Goal: Complete application form

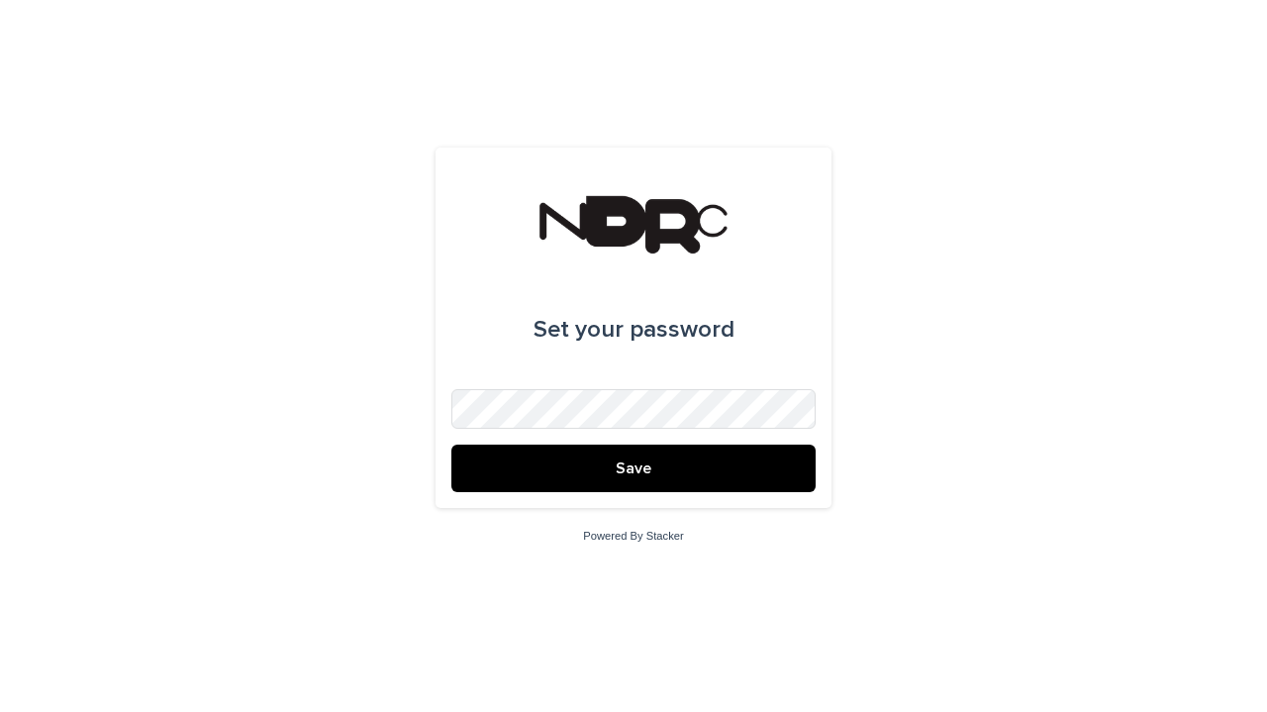
click at [646, 462] on span "Save" at bounding box center [634, 468] width 36 height 16
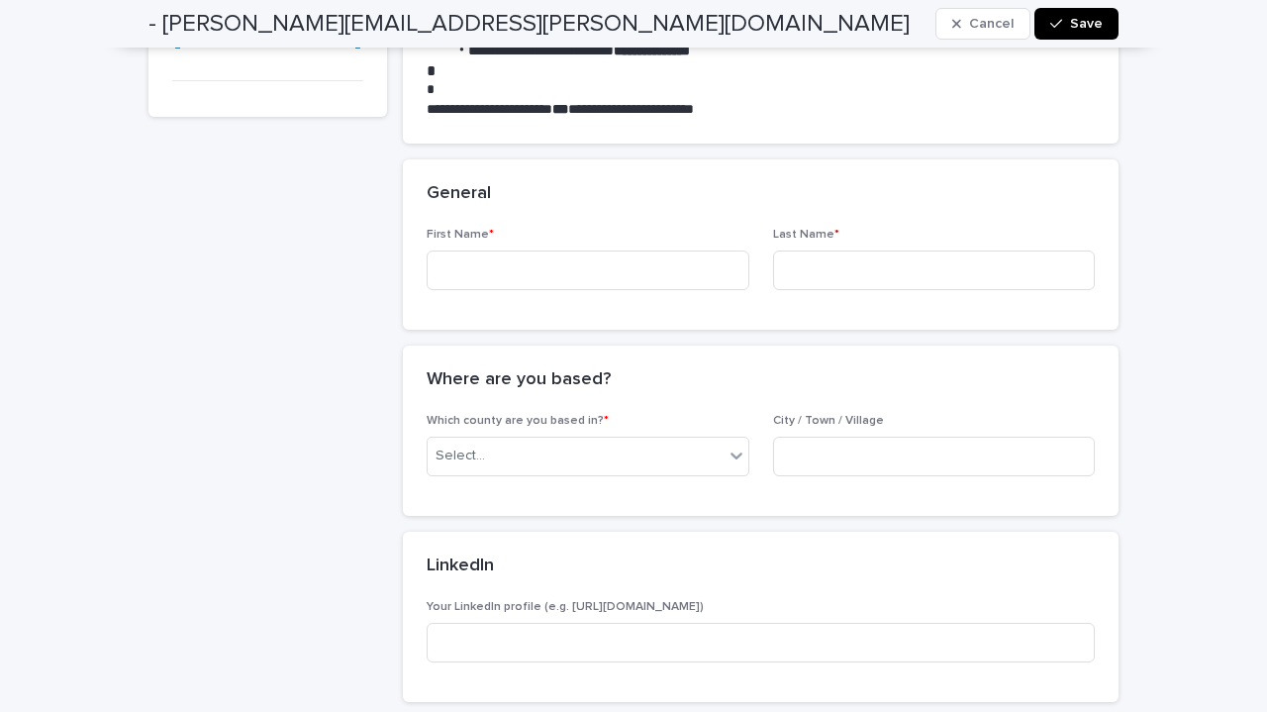
scroll to position [301, 0]
click at [602, 267] on input at bounding box center [588, 270] width 323 height 40
type input "*****"
click at [773, 262] on input at bounding box center [934, 270] width 323 height 40
type input "*****"
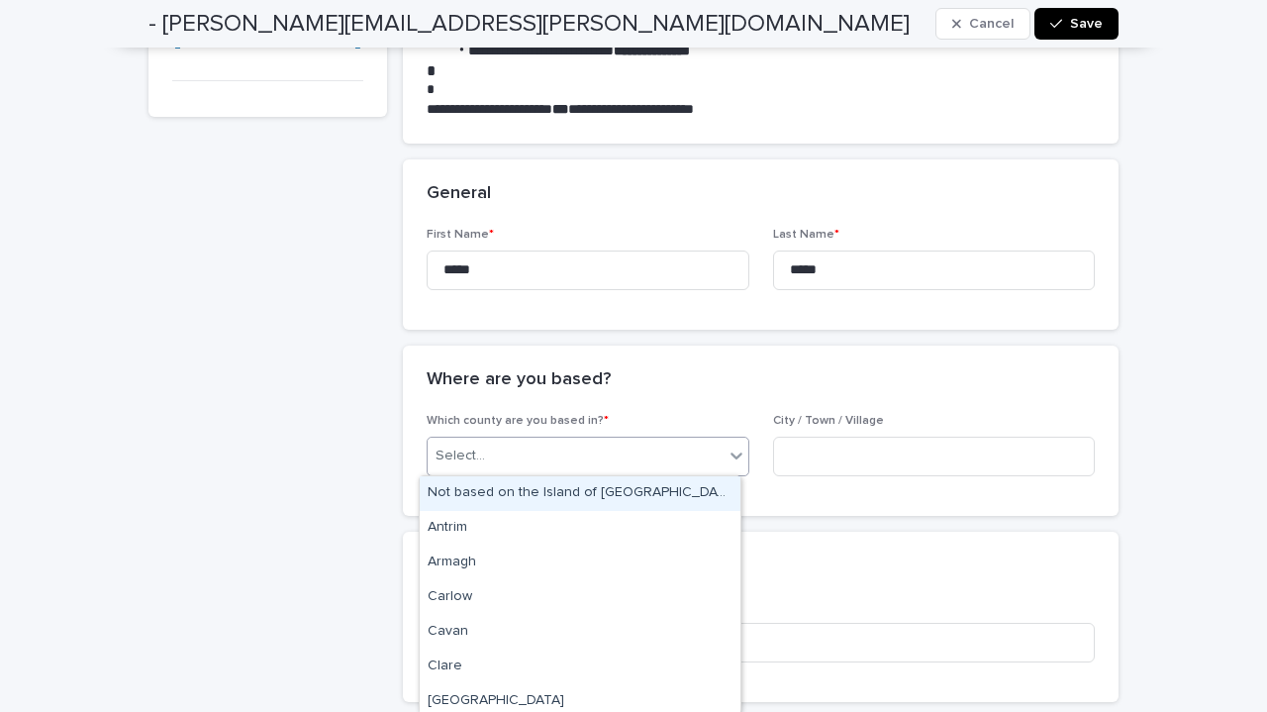
click at [595, 450] on div "Select..." at bounding box center [576, 456] width 296 height 33
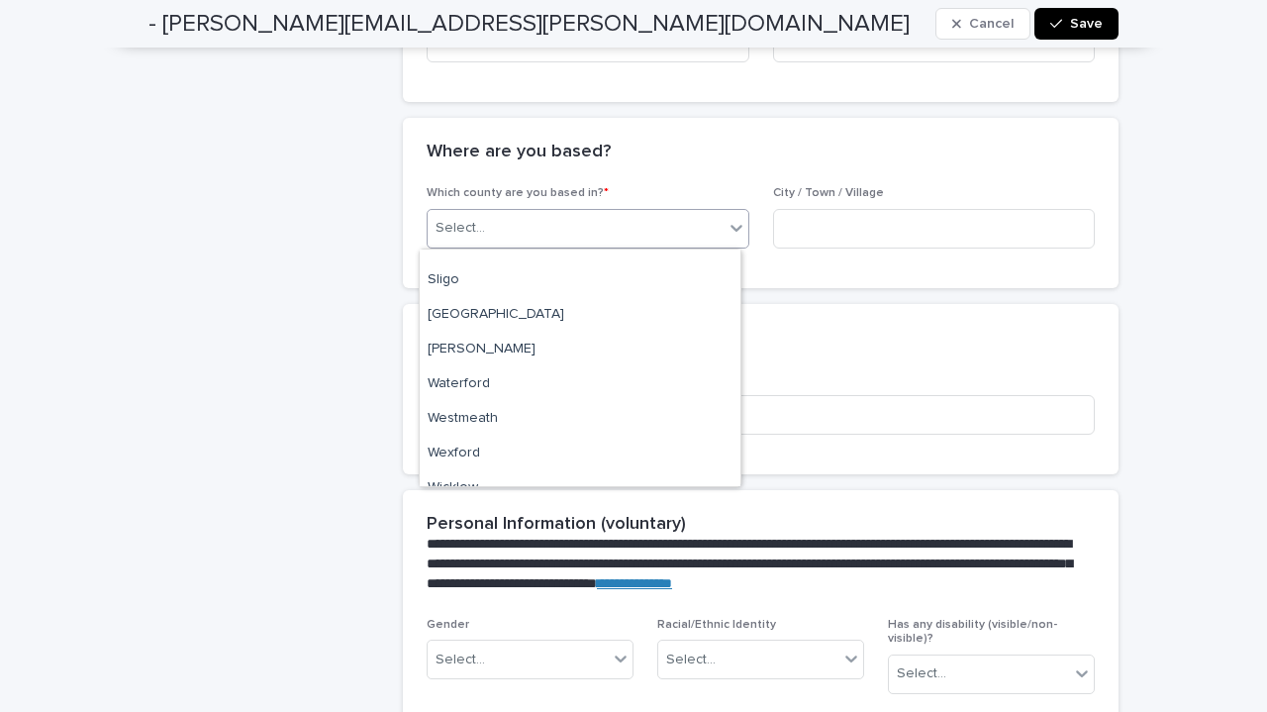
scroll to position [907, 0]
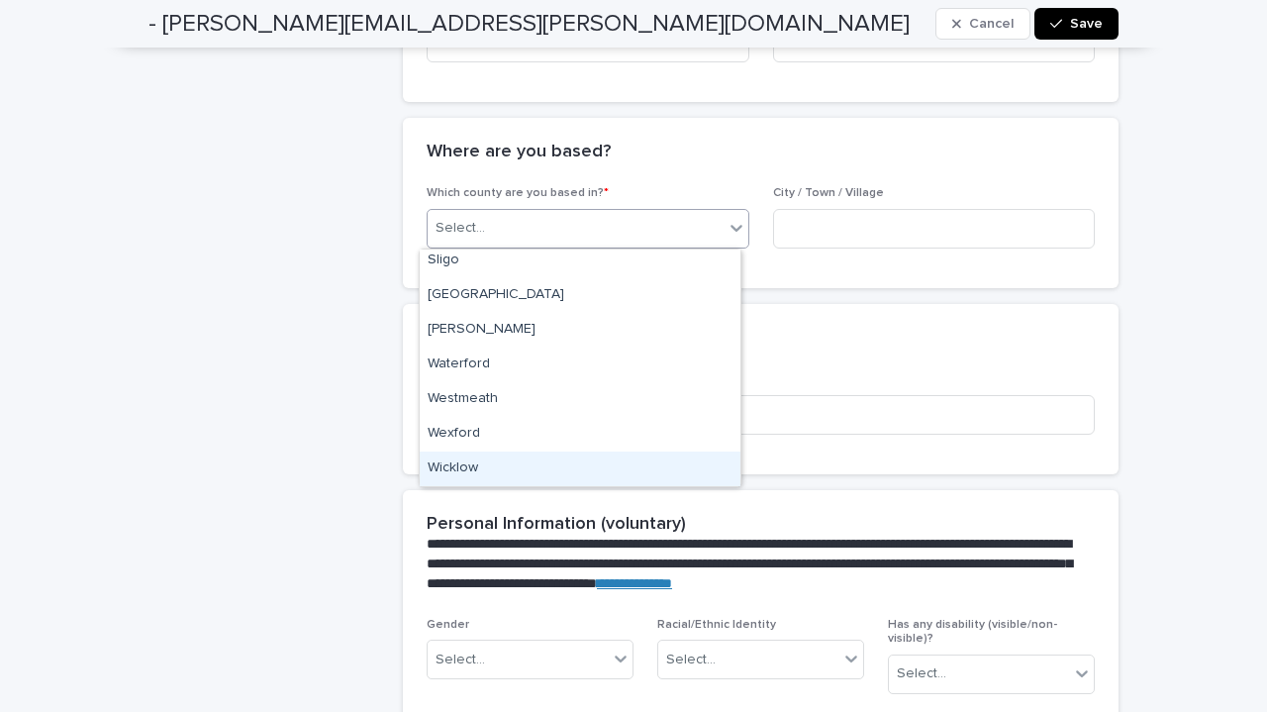
click at [520, 469] on div "Wicklow" at bounding box center [580, 468] width 321 height 35
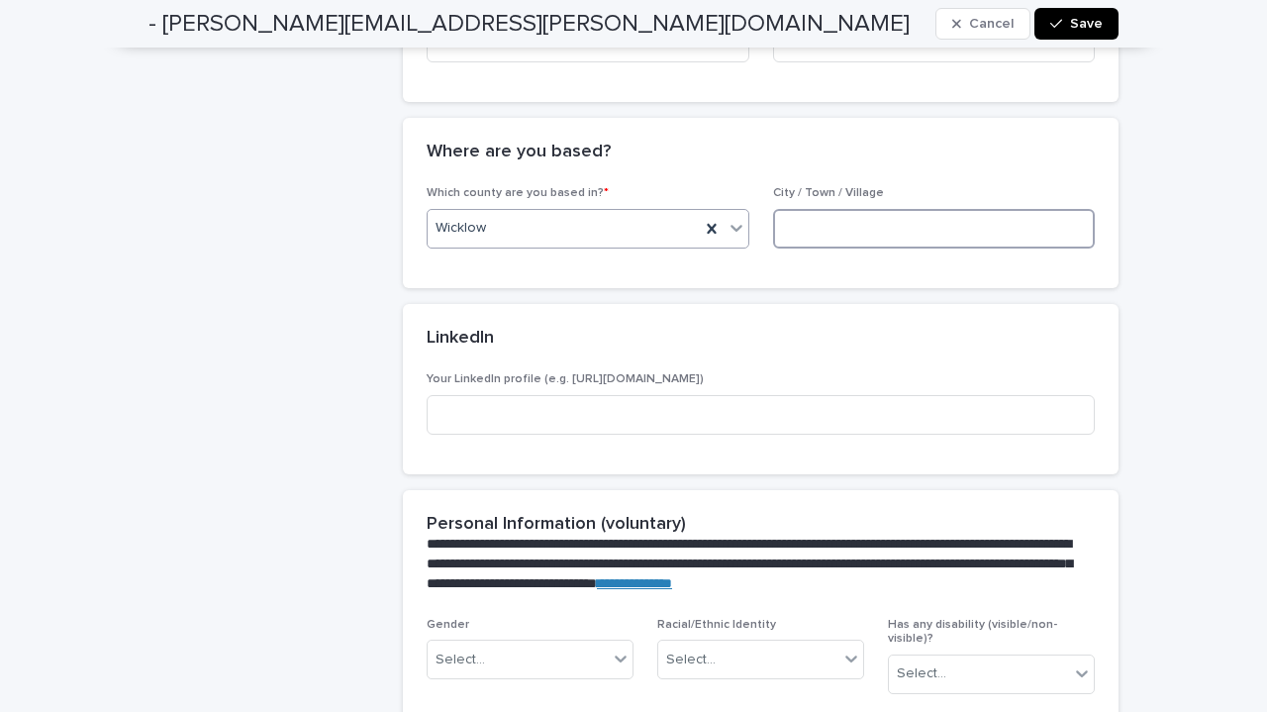
click at [827, 237] on input at bounding box center [934, 229] width 323 height 40
click at [495, 223] on div "Wicklow" at bounding box center [564, 228] width 272 height 33
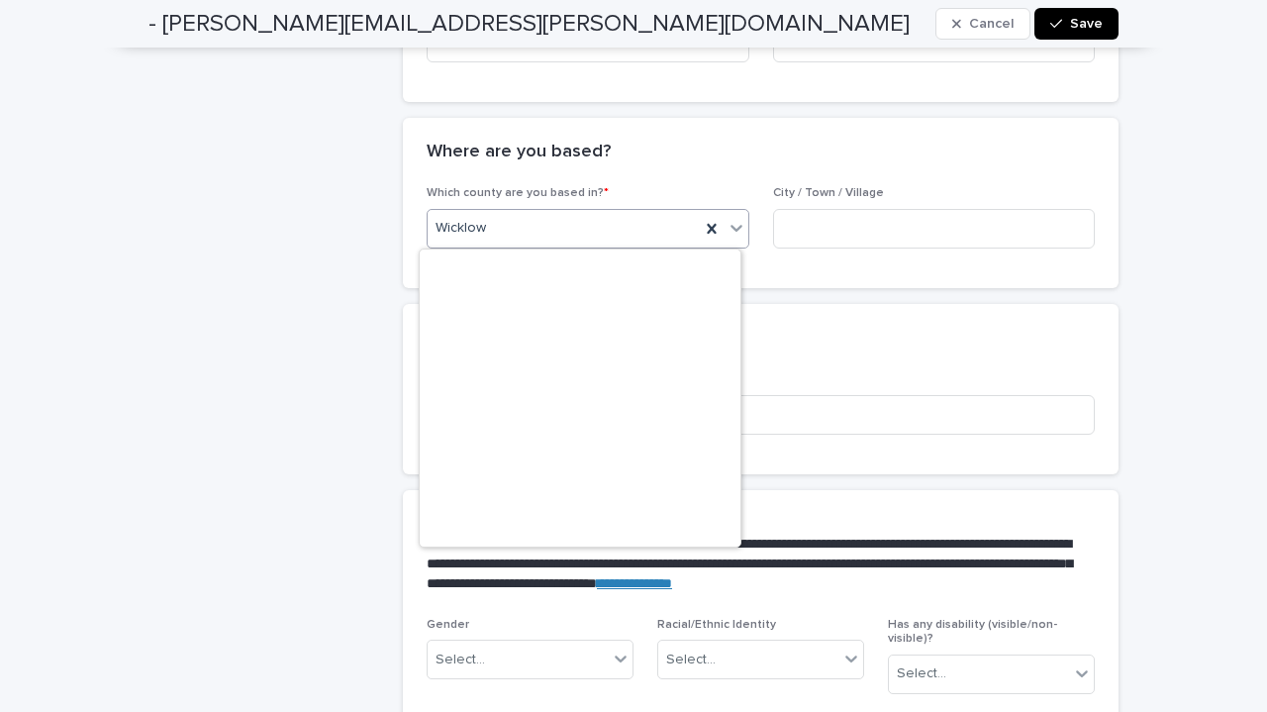
scroll to position [847, 0]
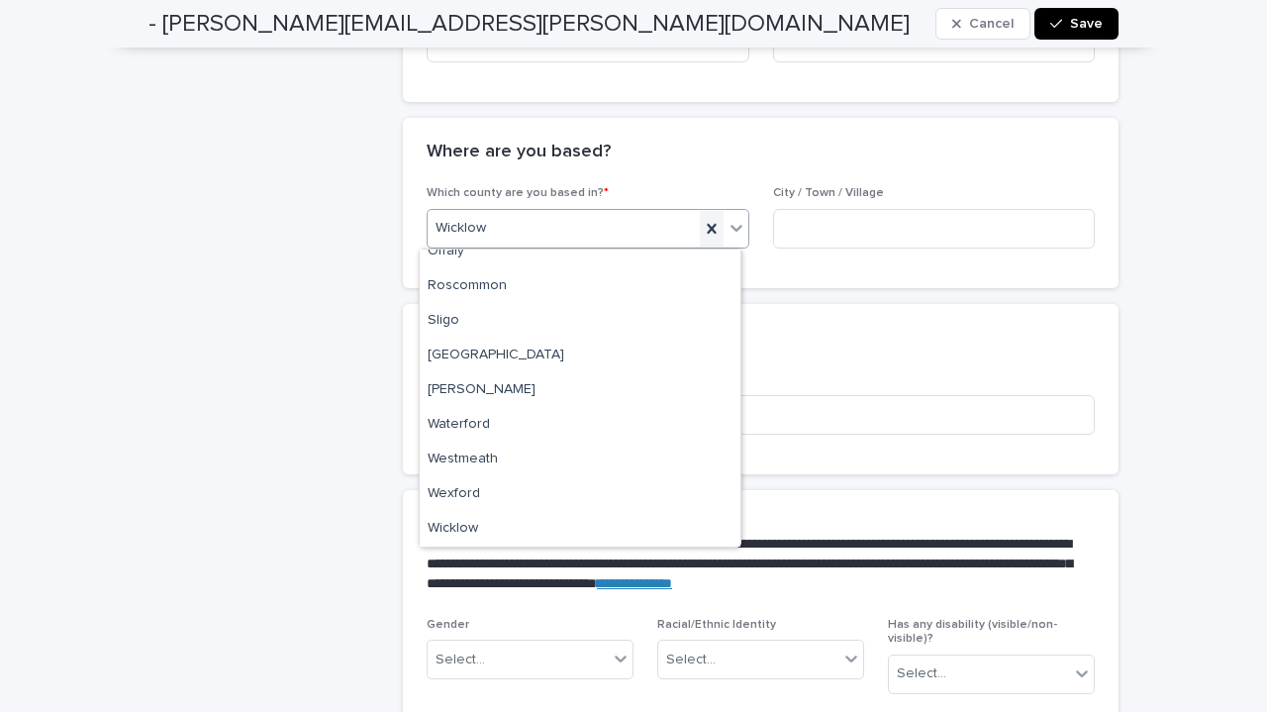
click at [707, 227] on icon at bounding box center [711, 229] width 9 height 10
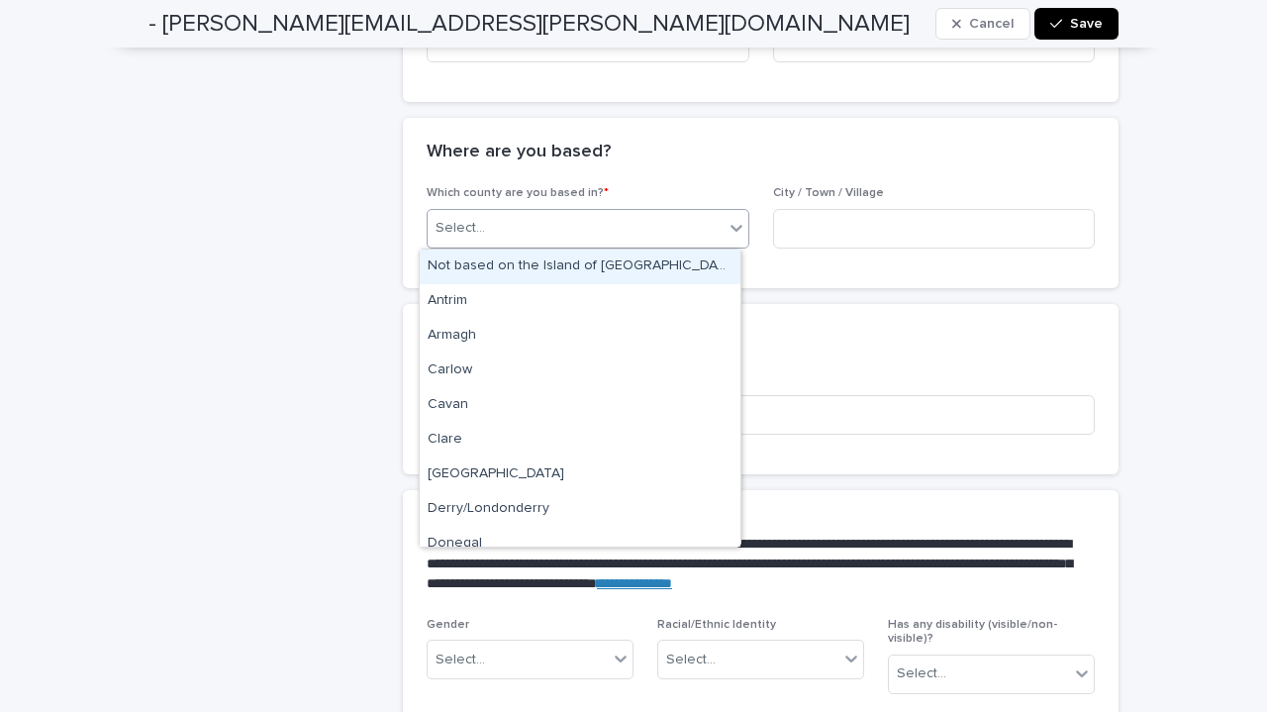
click at [729, 221] on icon at bounding box center [737, 228] width 20 height 20
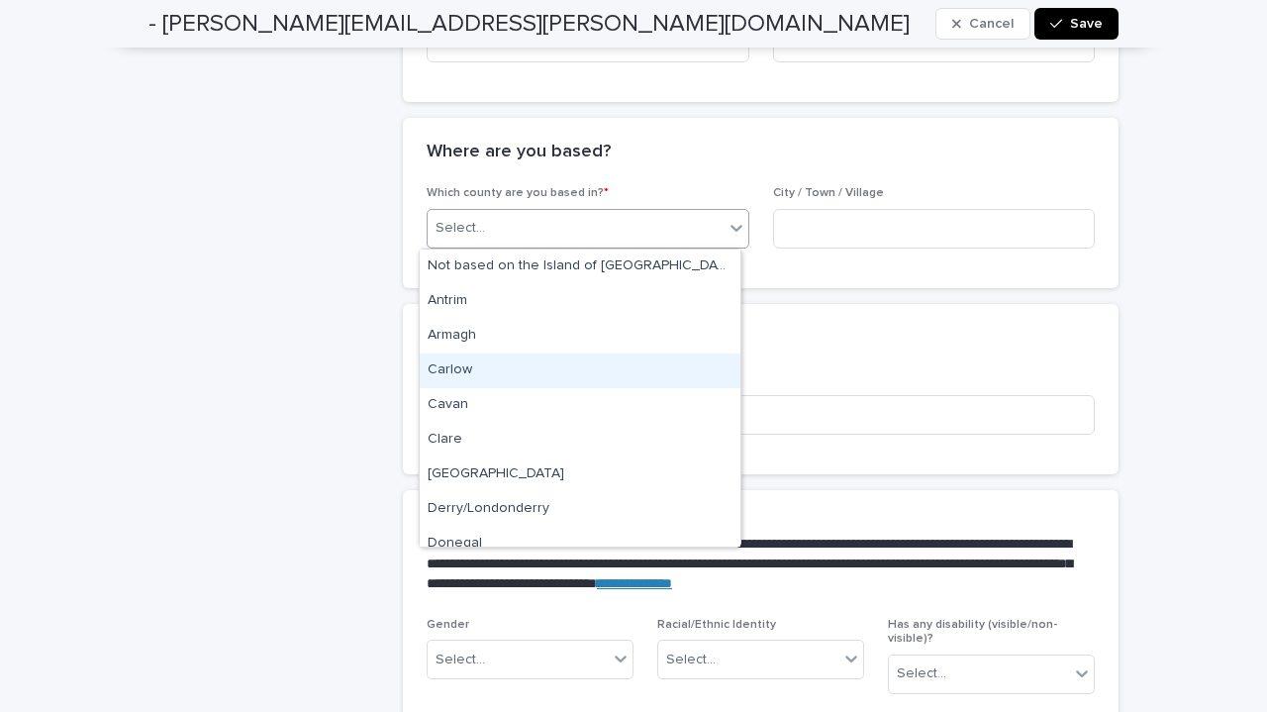
click at [536, 365] on div "Carlow" at bounding box center [580, 370] width 321 height 35
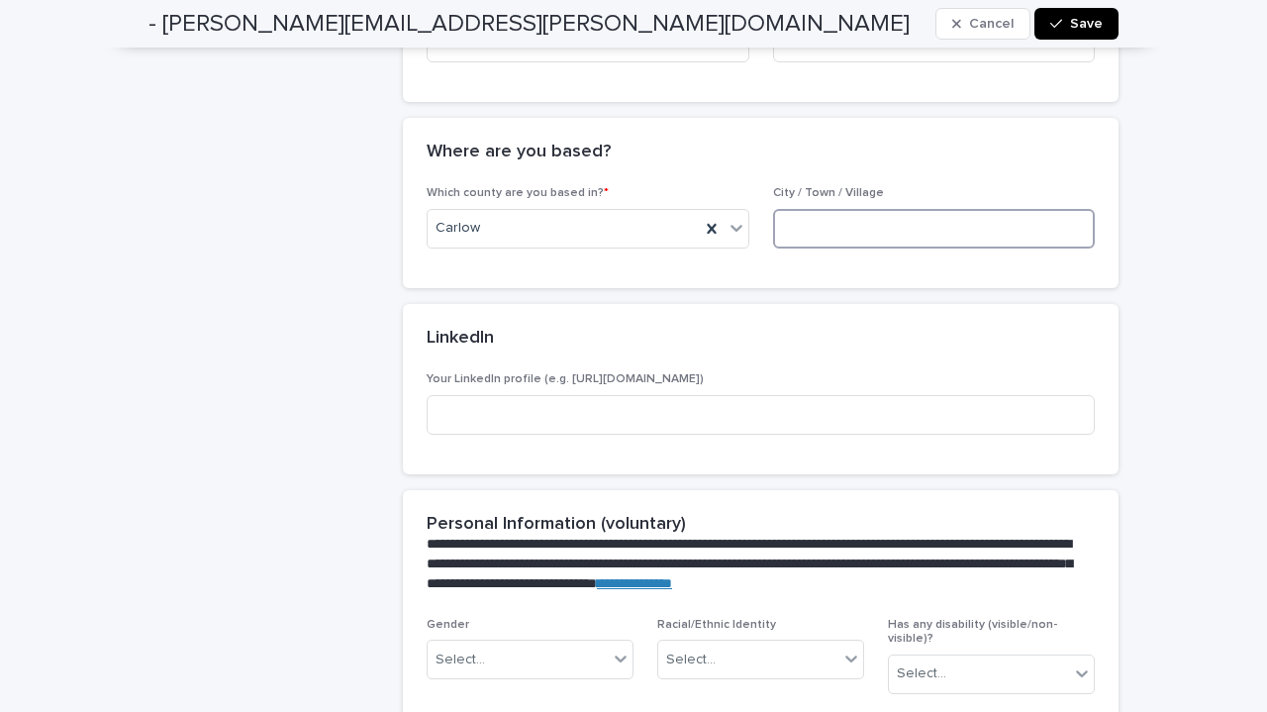
click at [806, 233] on input at bounding box center [934, 229] width 323 height 40
type input "******"
click at [569, 427] on input at bounding box center [761, 415] width 668 height 40
paste input "**********"
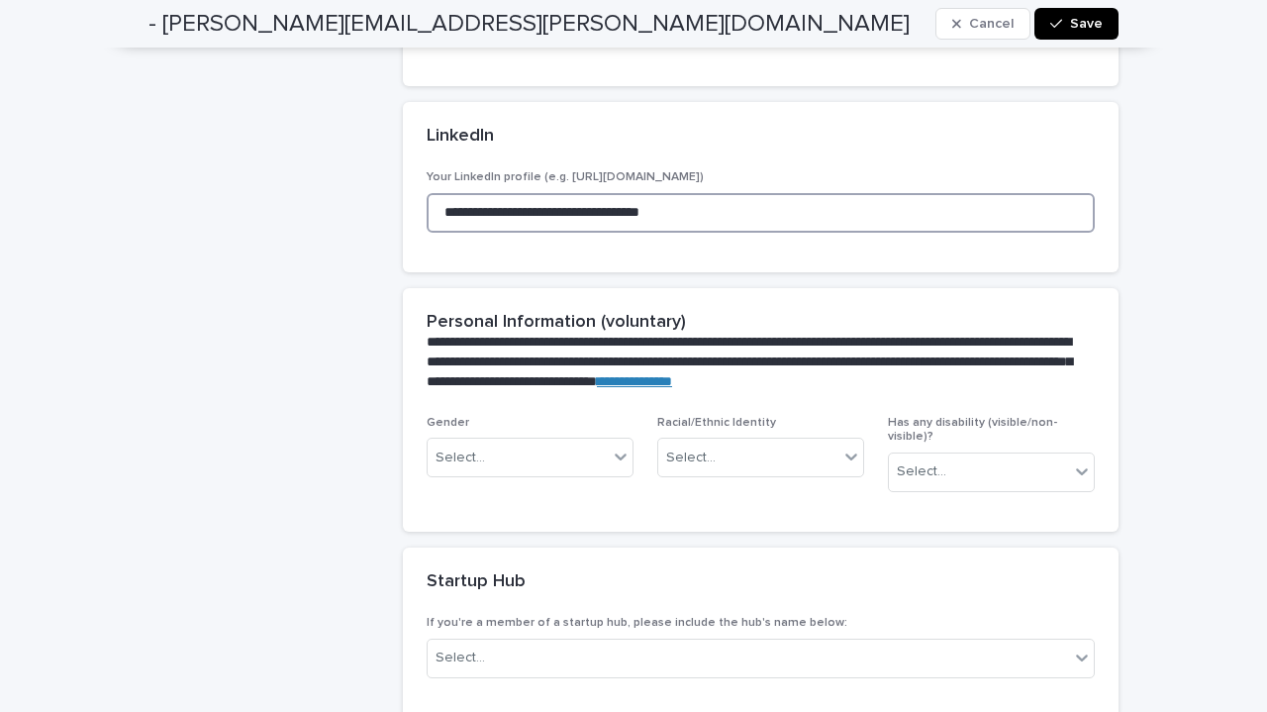
scroll to position [769, 0]
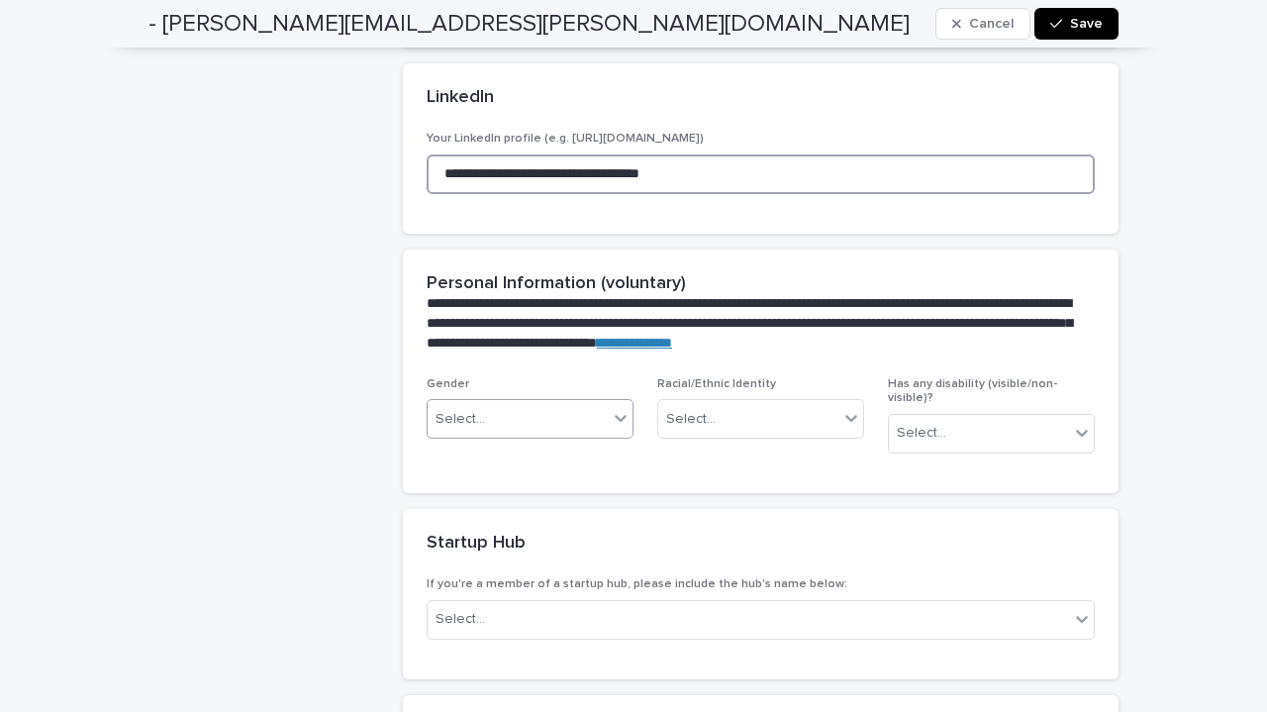
type input "**********"
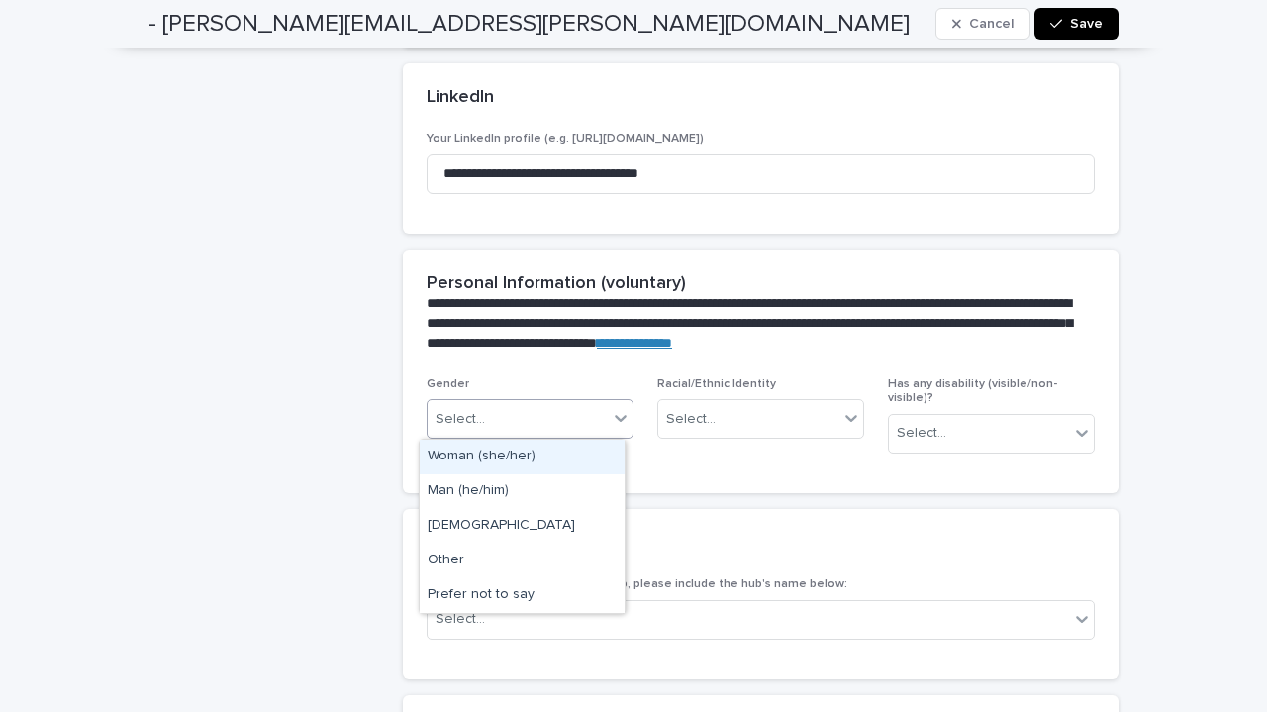
click at [612, 423] on icon at bounding box center [621, 418] width 20 height 20
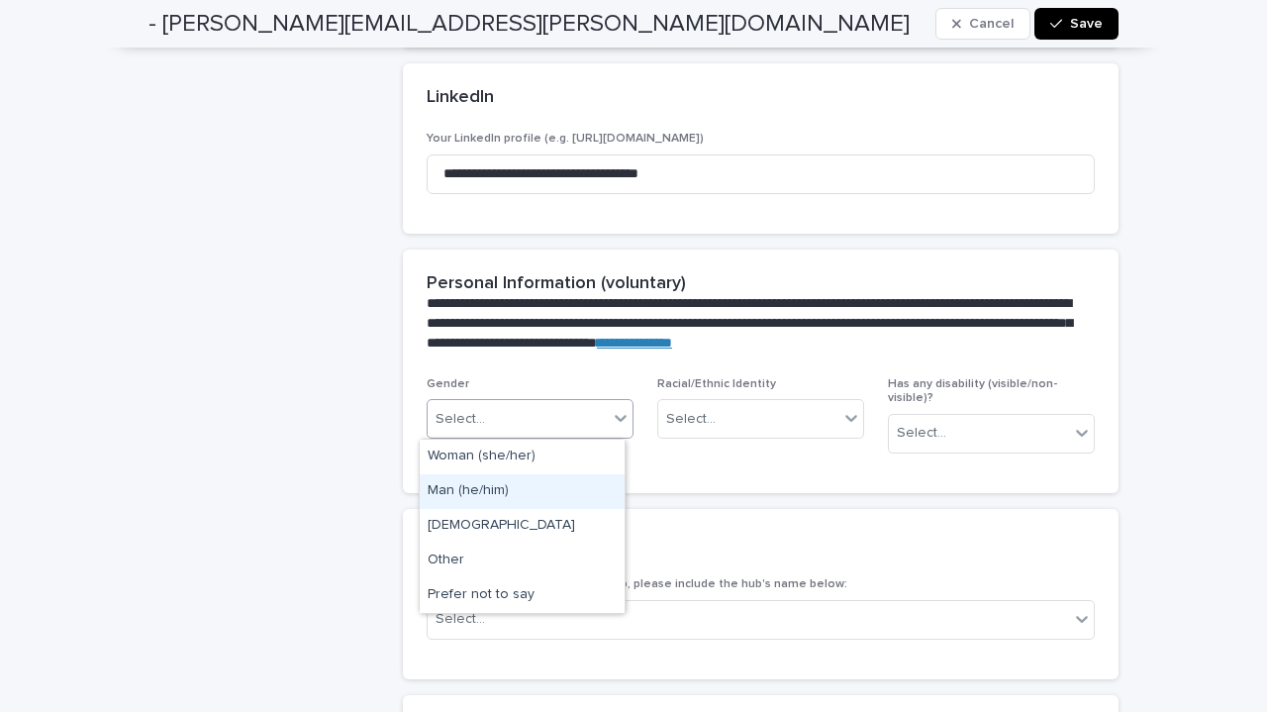
click at [505, 484] on div "Man (he/him)" at bounding box center [522, 491] width 205 height 35
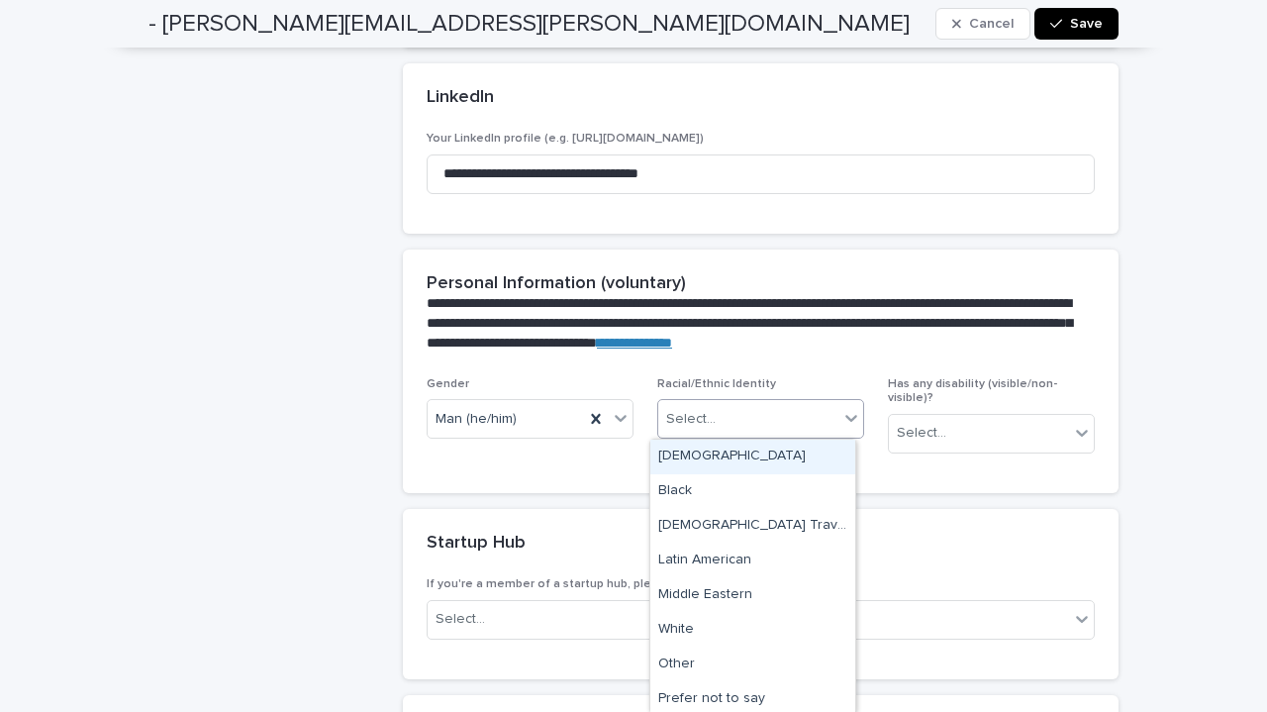
click at [844, 419] on icon at bounding box center [852, 418] width 20 height 20
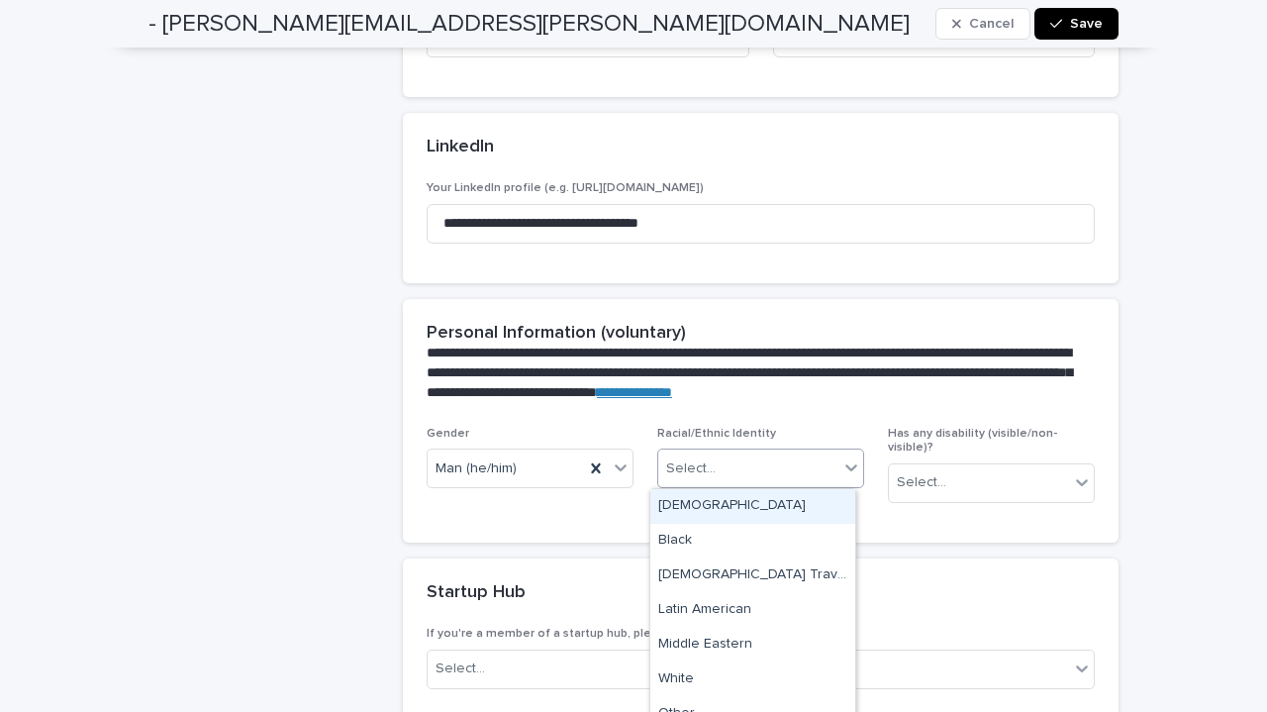
scroll to position [4, 0]
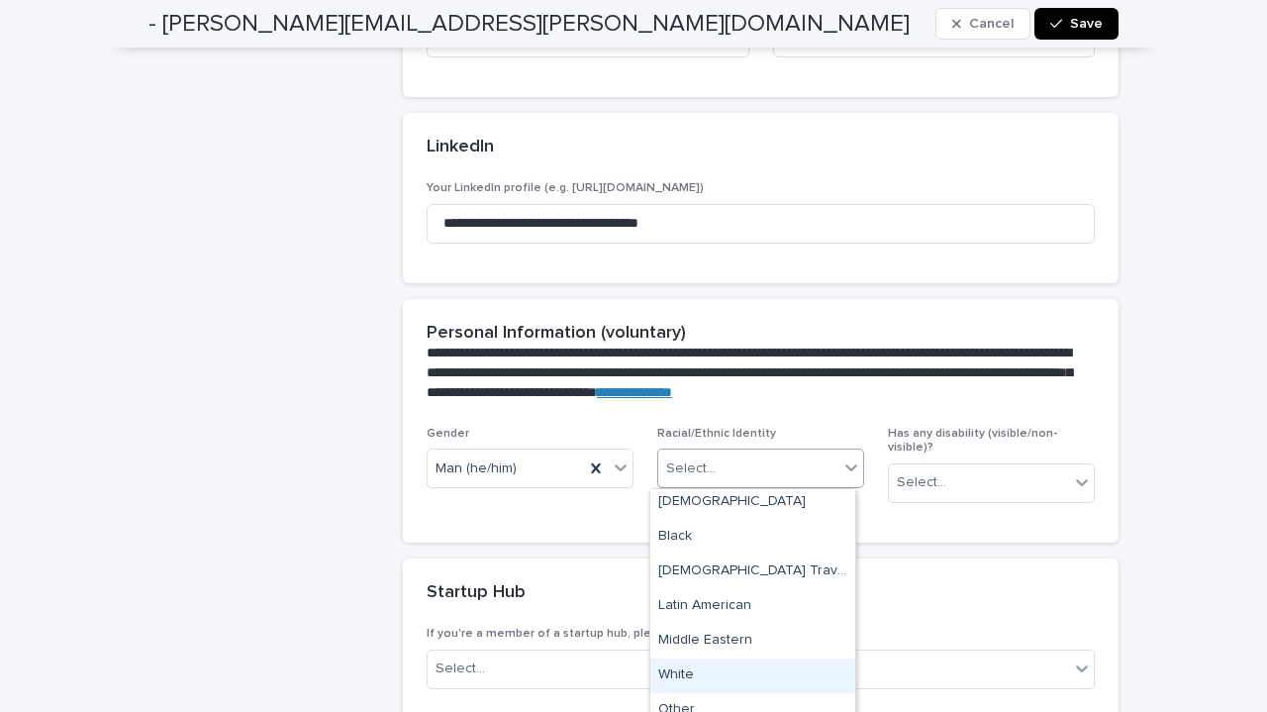
click at [746, 666] on div "White" at bounding box center [752, 675] width 205 height 35
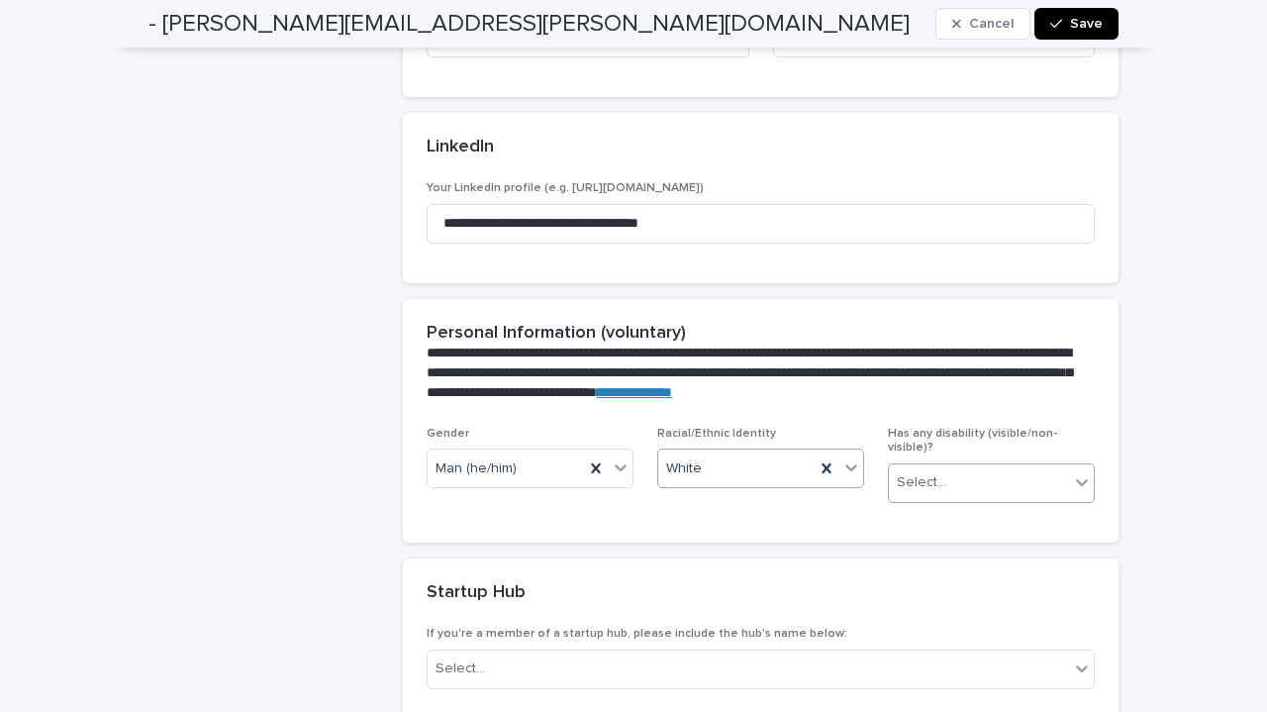
click at [1009, 478] on div "Select..." at bounding box center [979, 482] width 180 height 33
click at [947, 534] on div "No" at bounding box center [983, 541] width 205 height 35
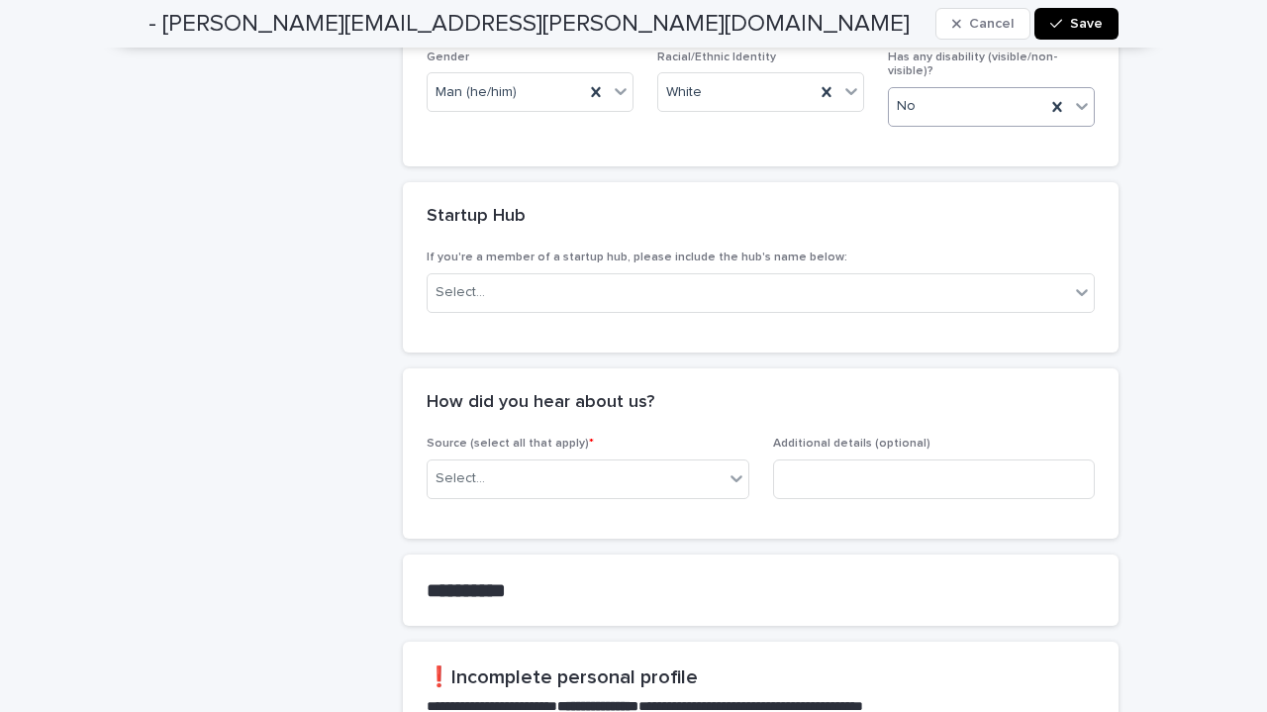
scroll to position [1196, 0]
click at [750, 278] on div "Select..." at bounding box center [749, 292] width 642 height 33
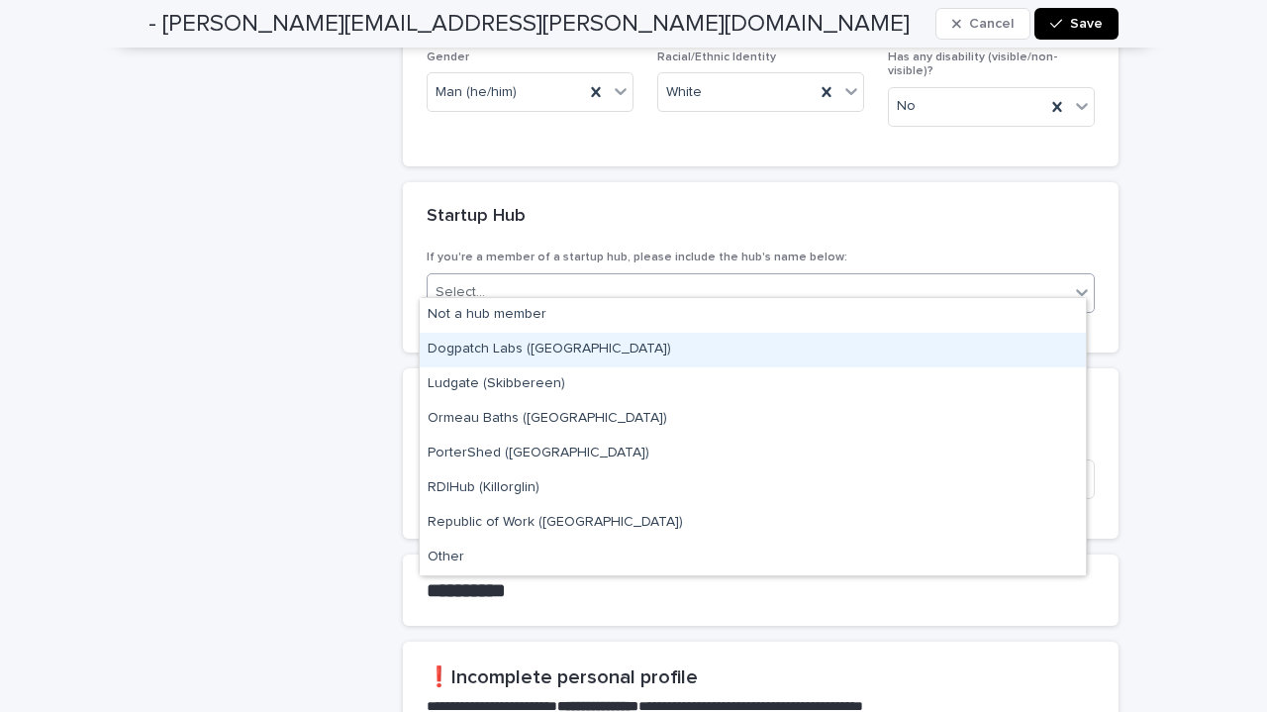
click at [542, 353] on div "Dogpatch Labs (Dublin)" at bounding box center [753, 350] width 666 height 35
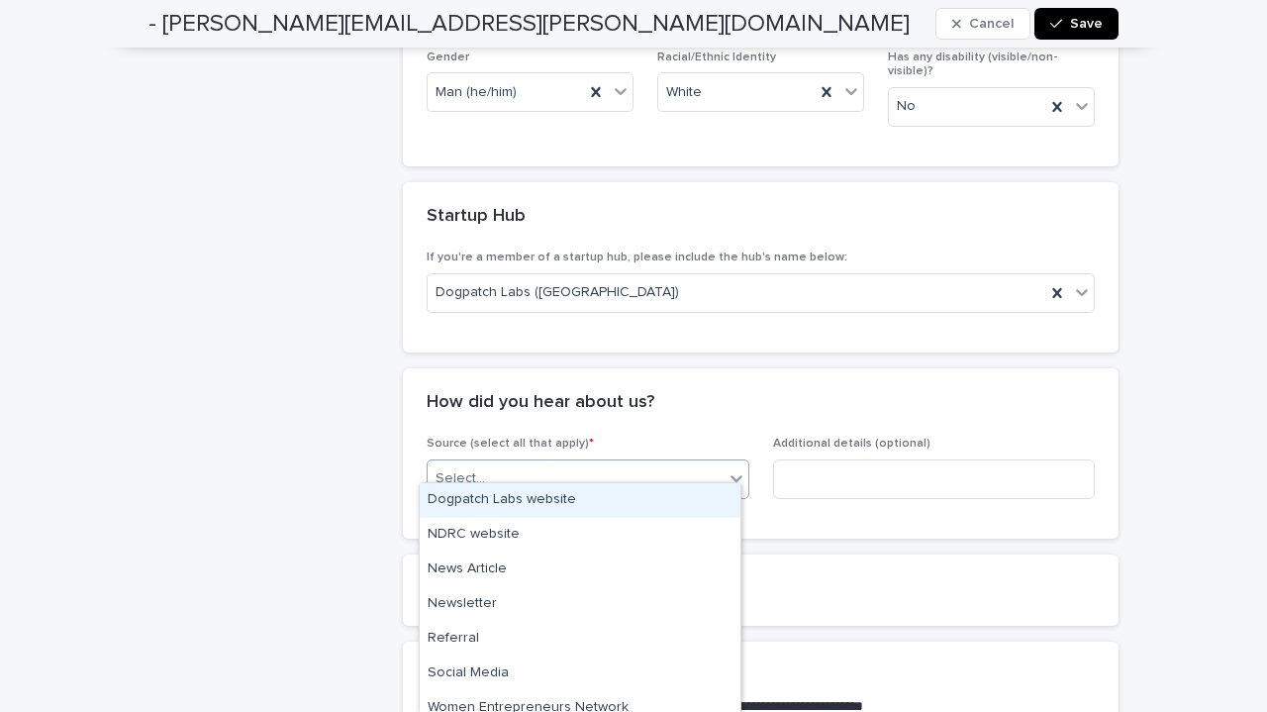
click at [556, 462] on div "Select..." at bounding box center [576, 478] width 296 height 33
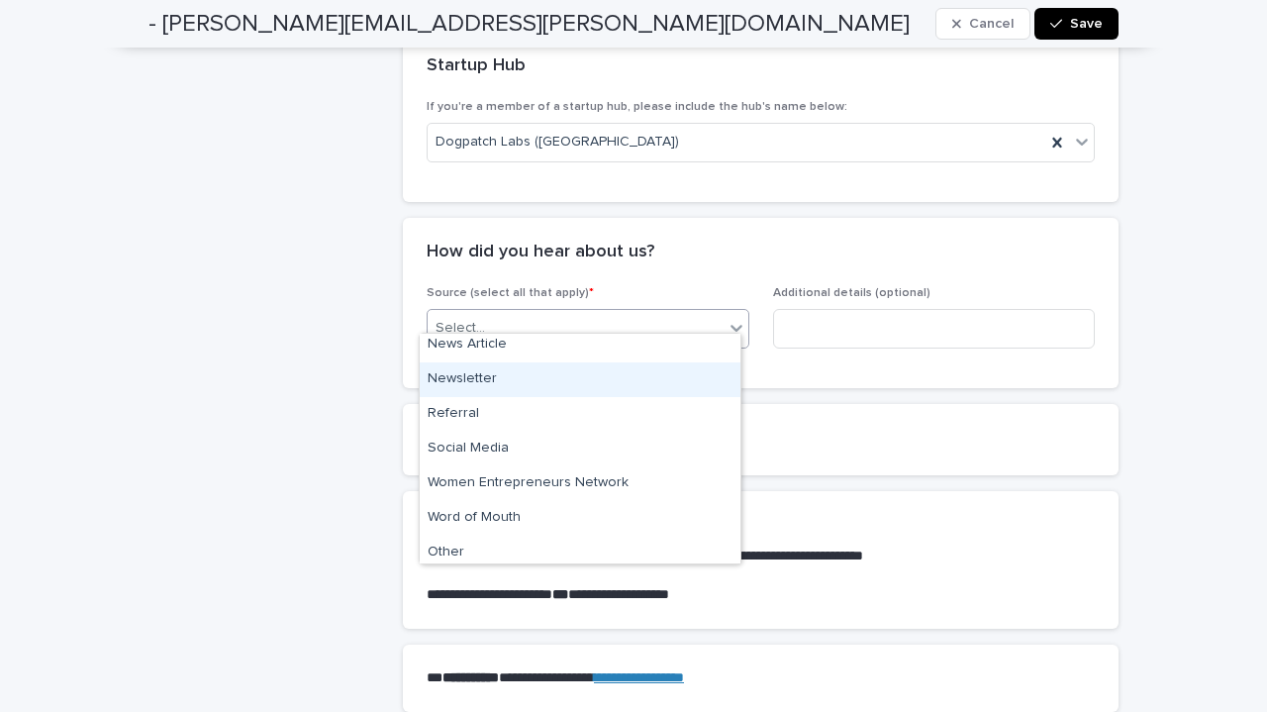
scroll to position [82, 0]
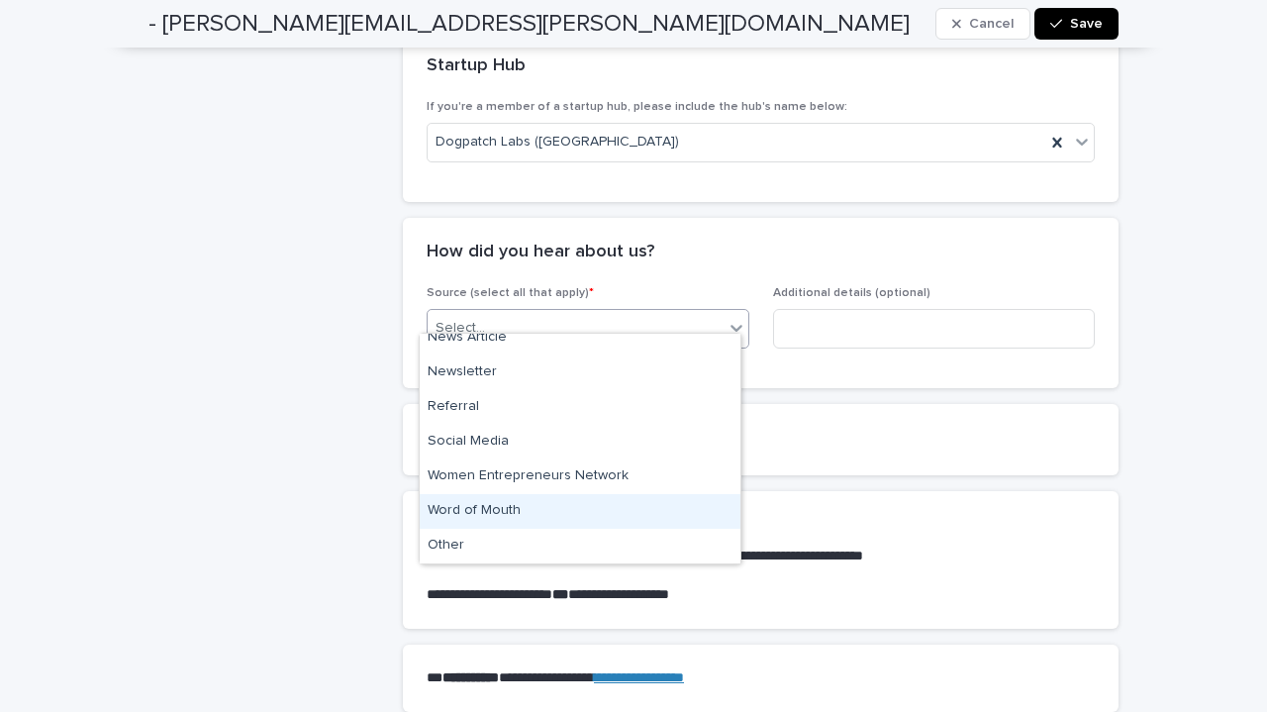
click at [548, 508] on div "Word of Mouth" at bounding box center [580, 511] width 321 height 35
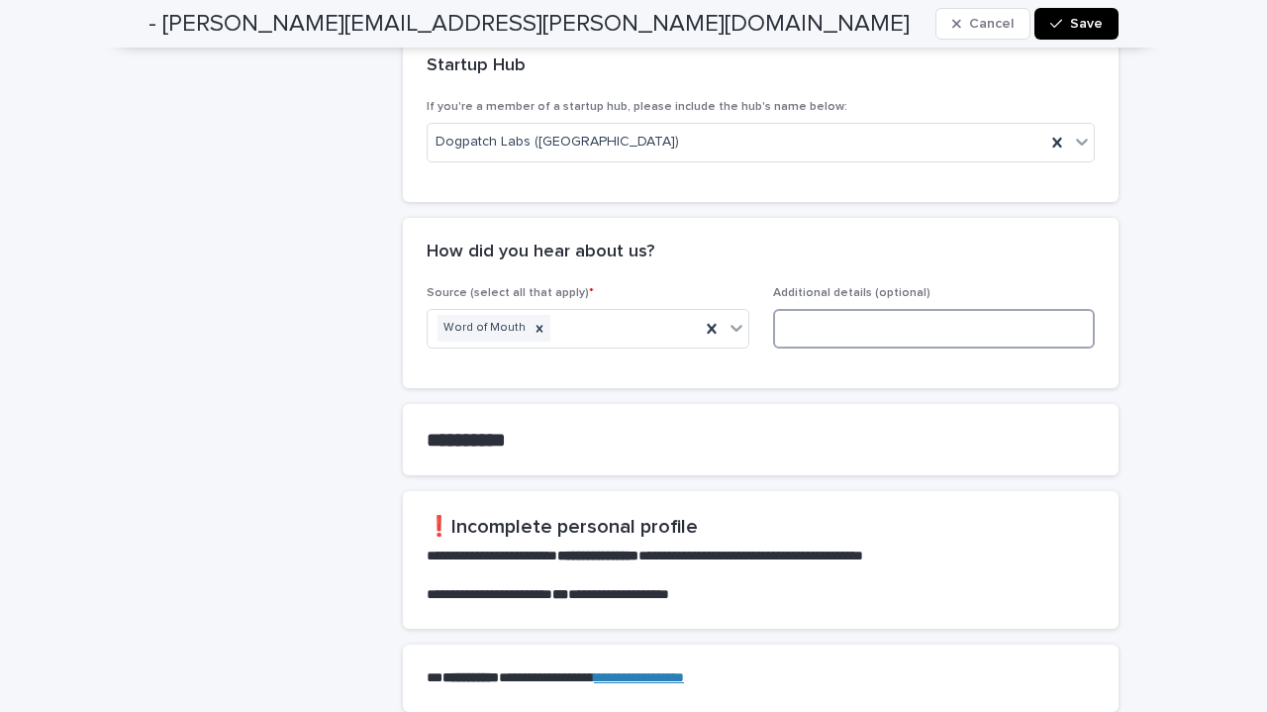
click at [818, 317] on input at bounding box center [934, 329] width 323 height 40
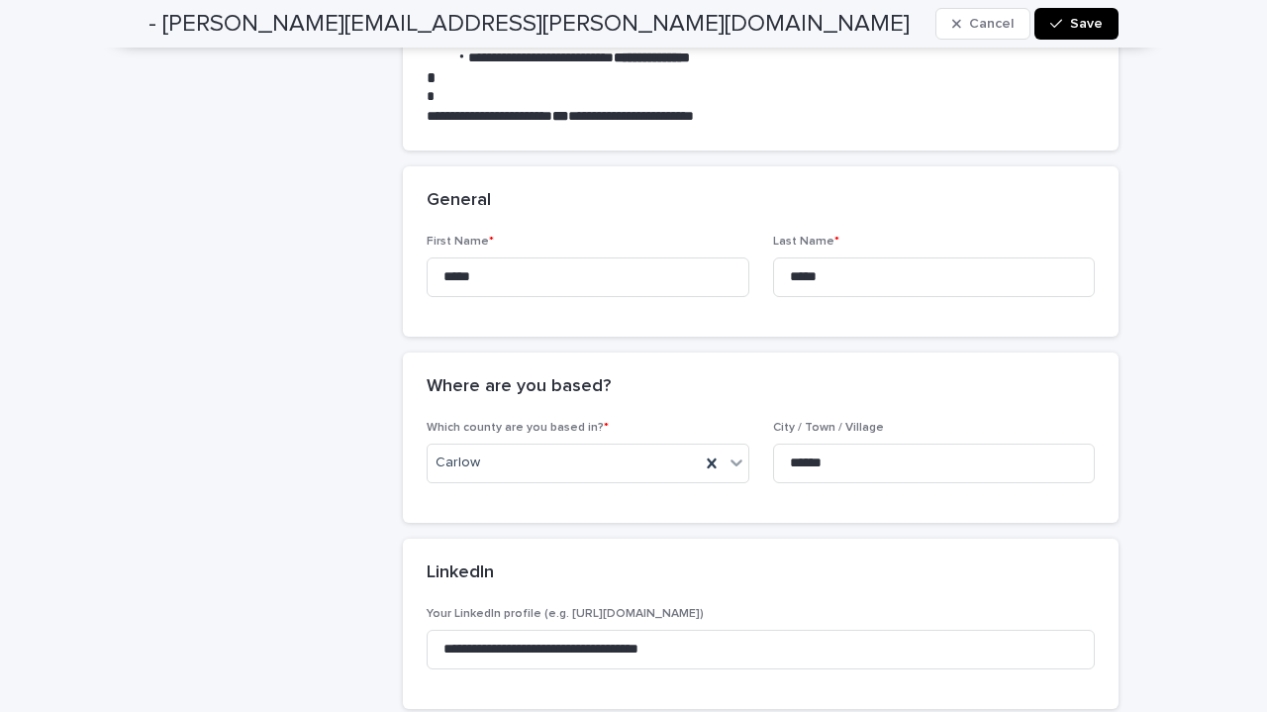
scroll to position [385, 0]
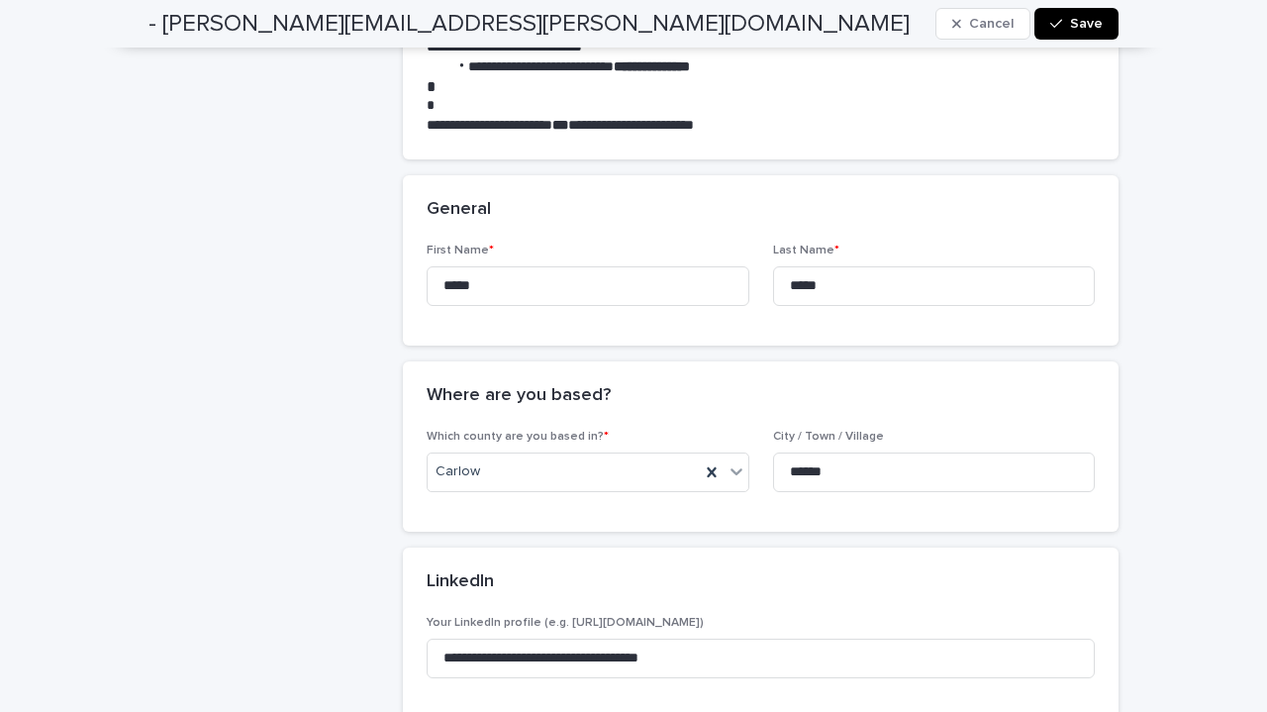
click at [1075, 25] on span "Save" at bounding box center [1086, 24] width 33 height 14
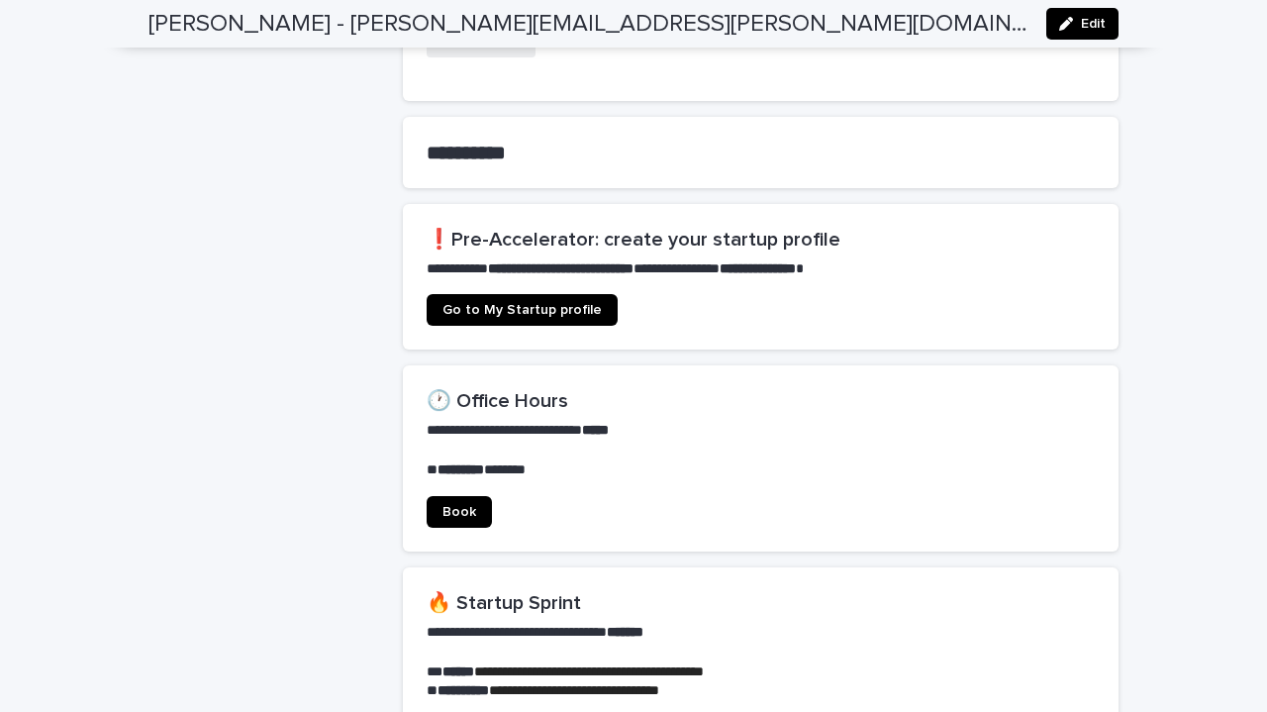
scroll to position [1111, 0]
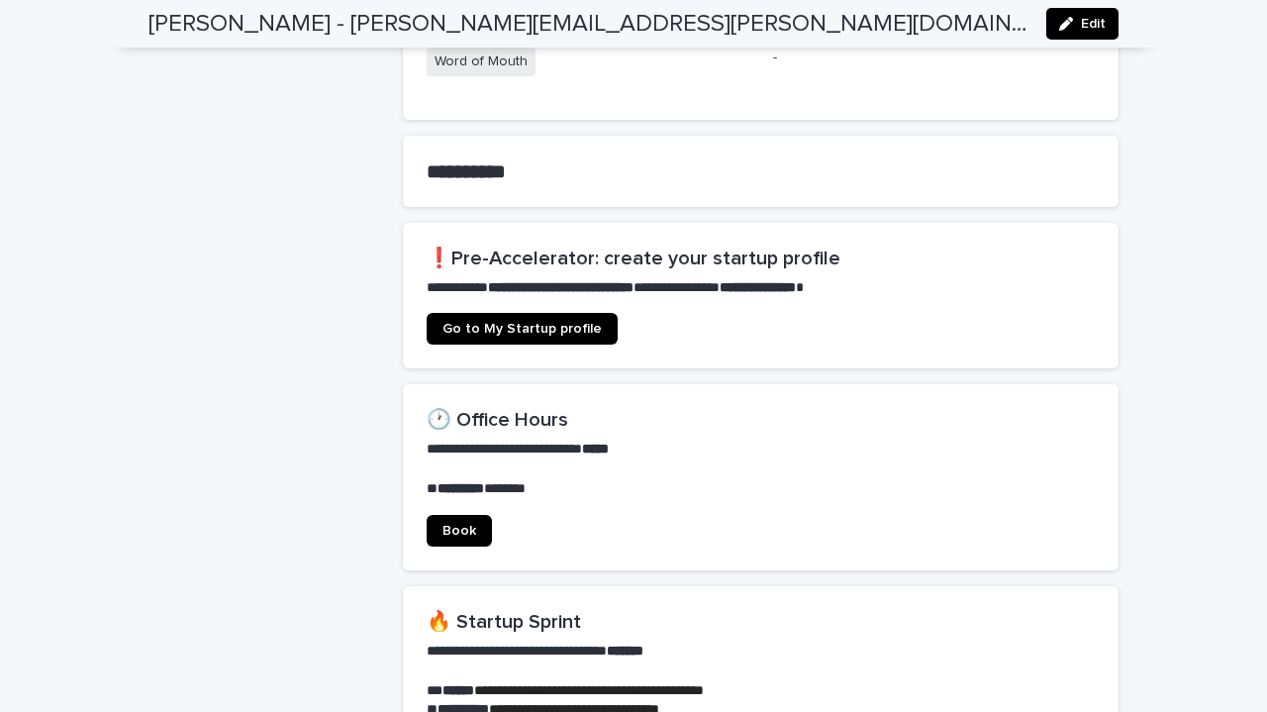
click at [532, 322] on span "Go to My Startup profile" at bounding box center [522, 329] width 159 height 14
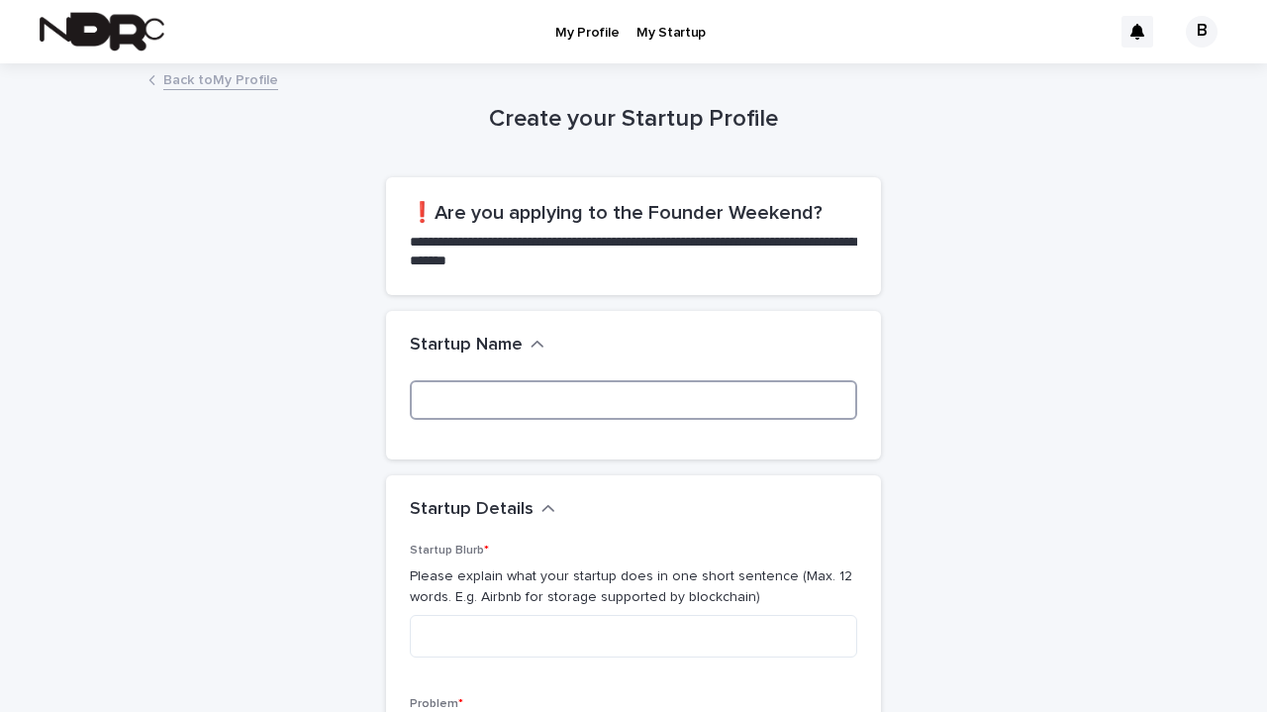
click at [471, 397] on input at bounding box center [634, 400] width 448 height 40
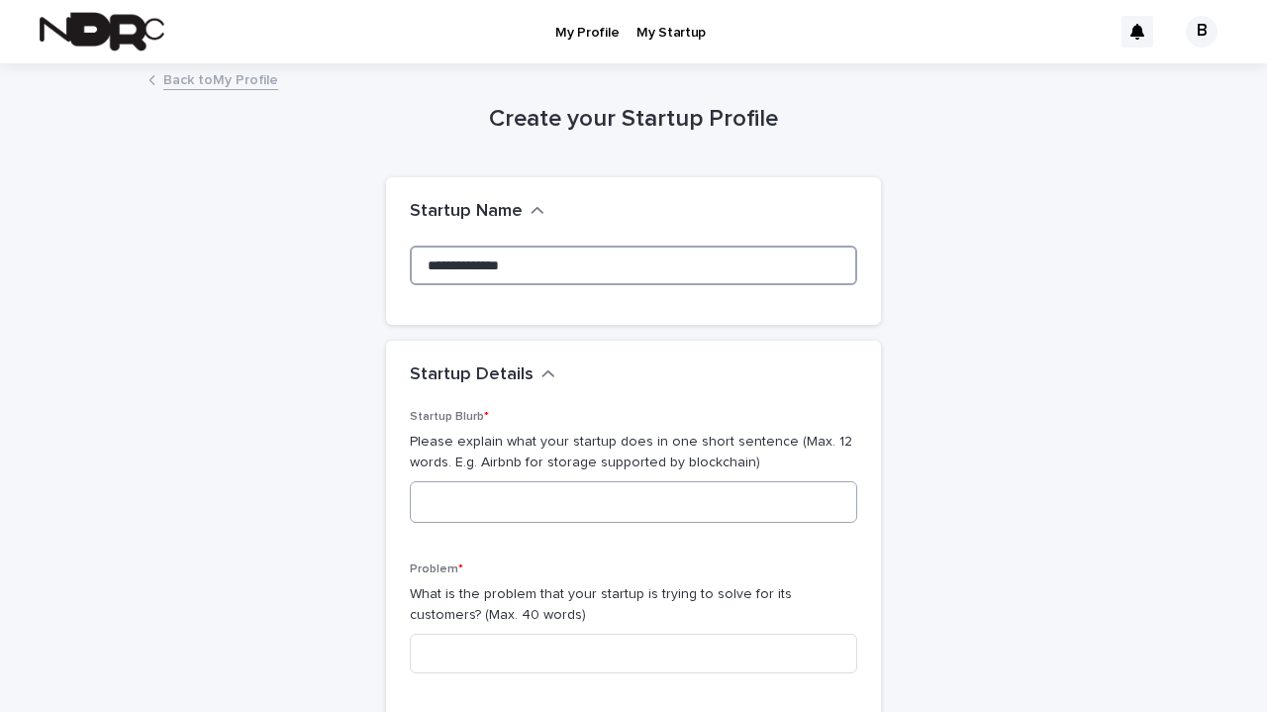
type input "**********"
click at [493, 501] on textarea at bounding box center [634, 502] width 448 height 42
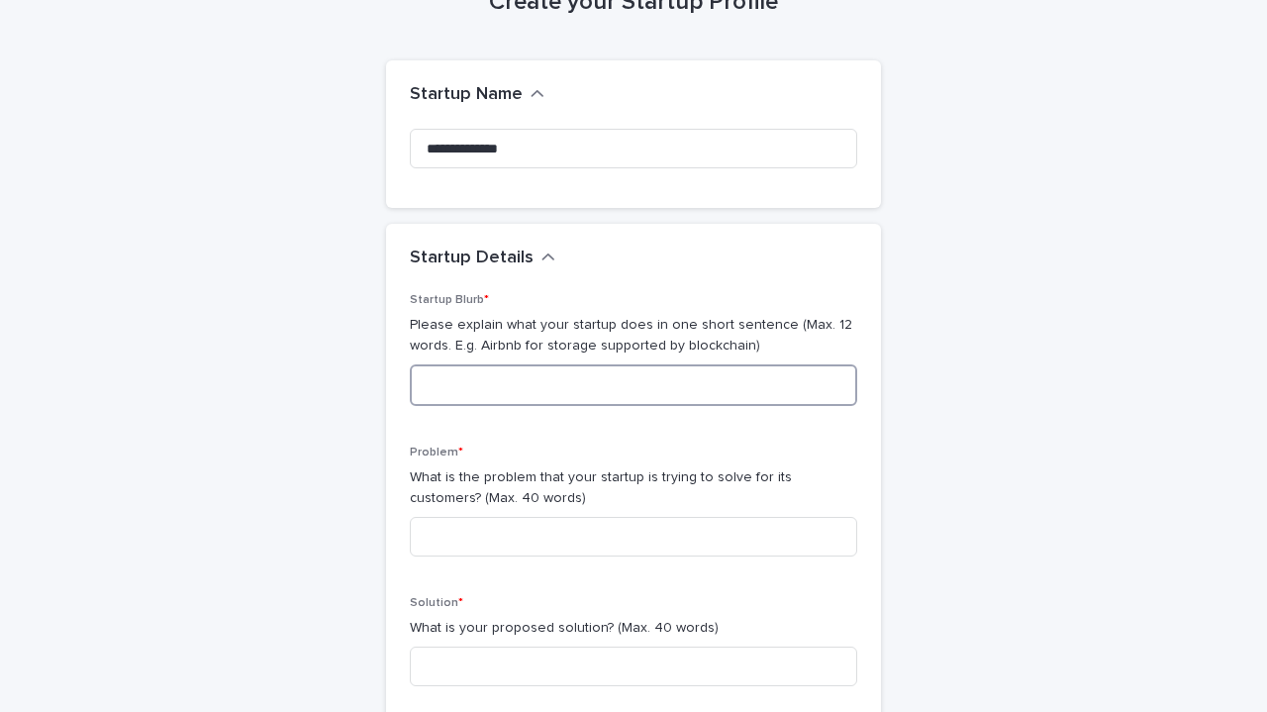
scroll to position [129, 0]
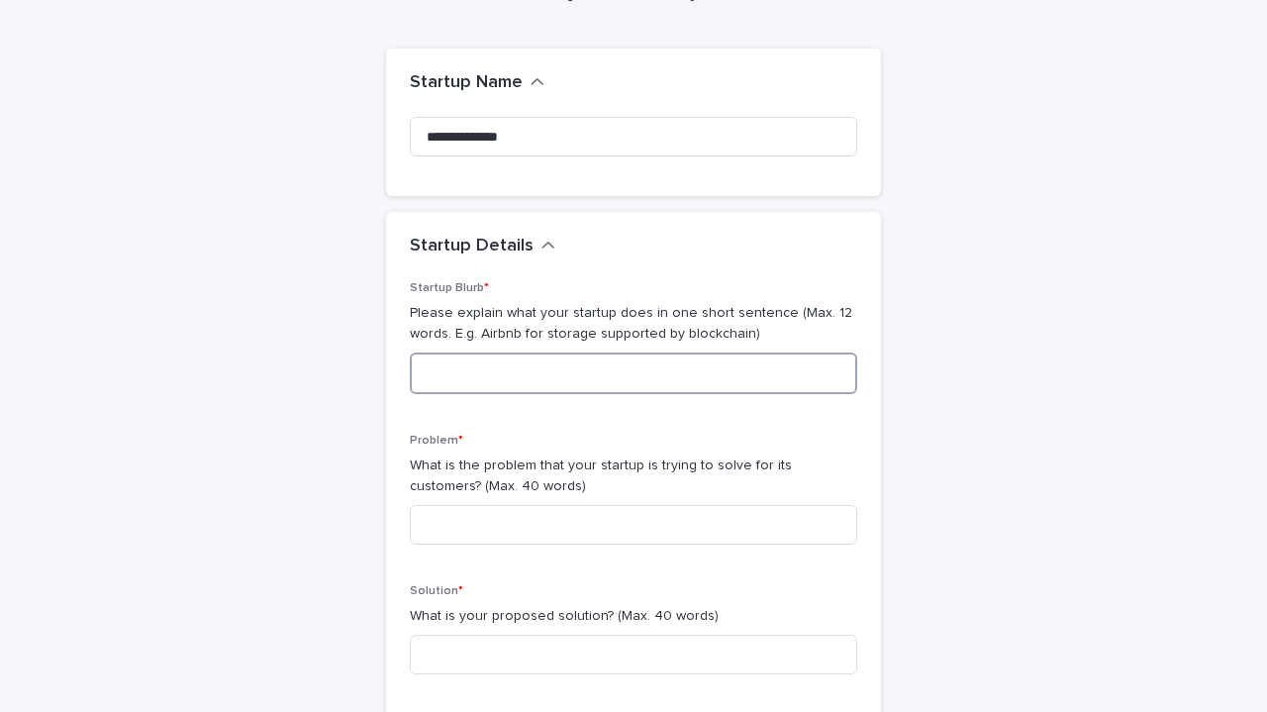
click at [530, 375] on textarea at bounding box center [634, 373] width 448 height 42
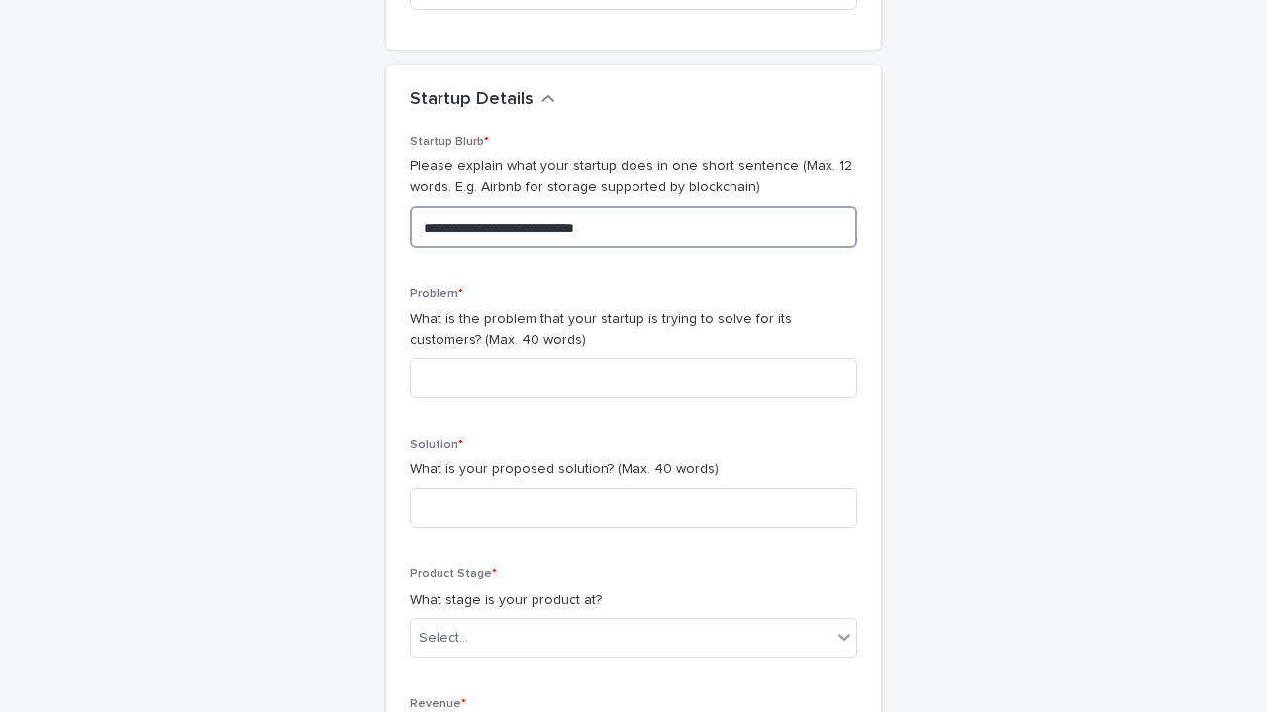
scroll to position [273, 0]
type textarea "**********"
